Goal: Task Accomplishment & Management: Complete application form

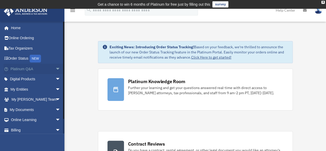
click at [55, 69] on span "arrow_drop_down" at bounding box center [60, 69] width 10 height 11
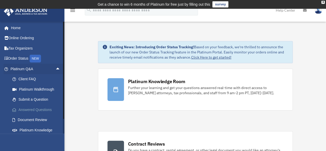
click at [39, 110] on link "Answered Questions" at bounding box center [37, 110] width 61 height 10
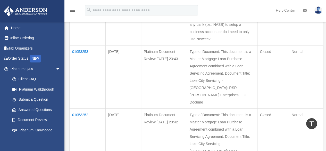
scroll to position [181, 0]
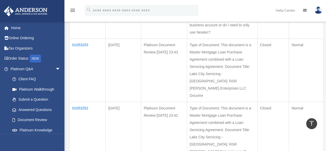
click at [85, 60] on td "01053253" at bounding box center [88, 70] width 36 height 63
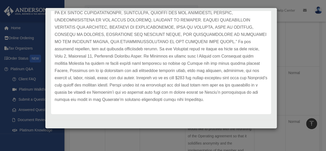
scroll to position [156, 0]
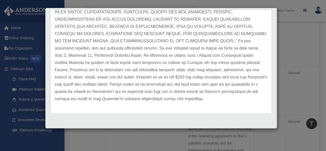
click at [286, 48] on div "Case Detail × Platinum Document Review 07/23/2025 23:43 Case Number 01053253 Cr…" at bounding box center [163, 75] width 326 height 151
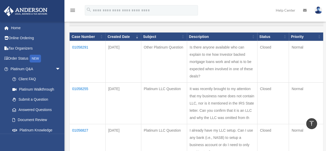
scroll to position [54, 0]
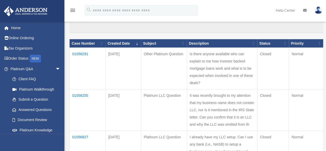
click at [85, 53] on td "01058291" at bounding box center [88, 69] width 36 height 42
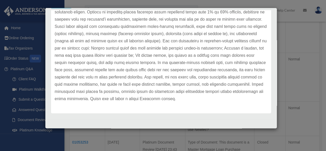
scroll to position [106, 0]
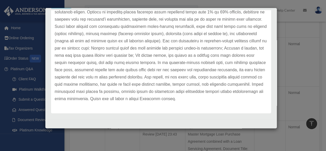
click at [295, 82] on div "Case Detail × Other Platinum Question Case Number 01058291 Created Date July 28…" at bounding box center [163, 75] width 326 height 151
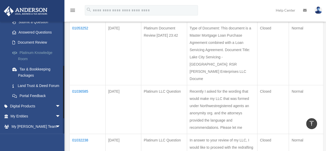
scroll to position [103, 0]
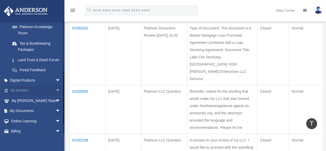
click at [55, 96] on span "arrow_drop_down" at bounding box center [60, 90] width 10 height 11
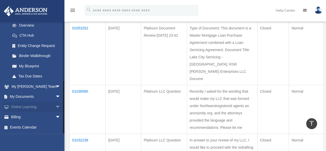
scroll to position [185, 0]
click at [55, 97] on span "arrow_drop_down" at bounding box center [60, 97] width 10 height 11
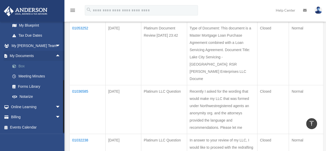
scroll to position [225, 0]
click at [15, 118] on link "Billing arrow_drop_down" at bounding box center [36, 117] width 65 height 10
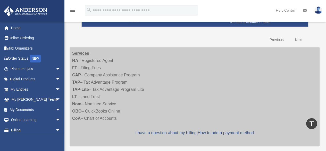
scroll to position [77, 0]
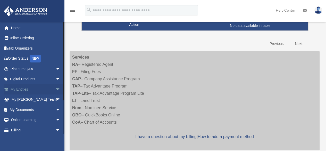
click at [55, 89] on span "arrow_drop_down" at bounding box center [60, 89] width 10 height 11
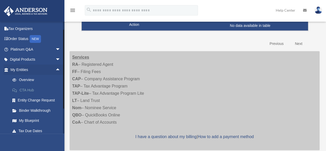
scroll to position [26, 0]
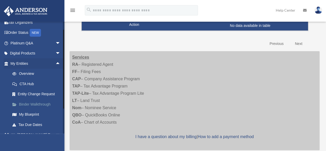
click at [40, 104] on link "Binder Walkthrough" at bounding box center [37, 104] width 61 height 10
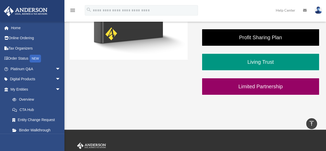
scroll to position [206, 0]
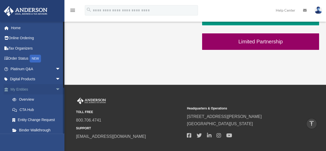
click at [21, 89] on link "My Entities arrow_drop_down" at bounding box center [36, 89] width 65 height 10
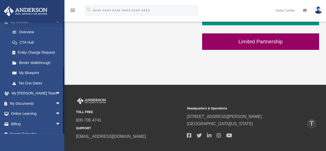
scroll to position [74, 0]
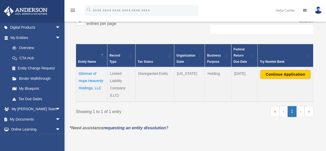
scroll to position [103, 0]
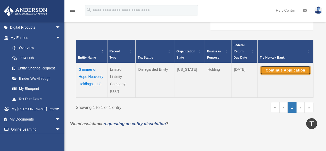
click at [280, 69] on button "Continue Application" at bounding box center [286, 70] width 50 height 9
